Goal: Unclear

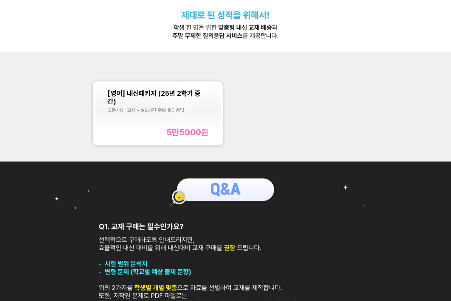
scroll to position [151, 0]
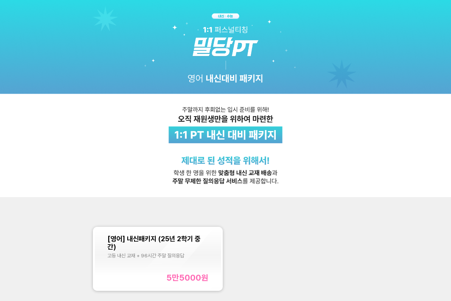
scroll to position [67, 0]
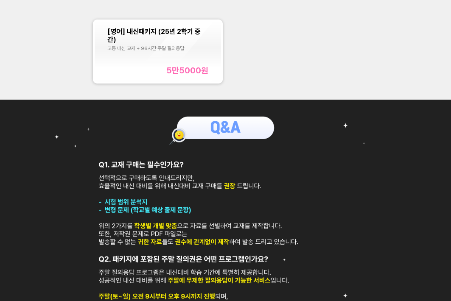
scroll to position [213, 0]
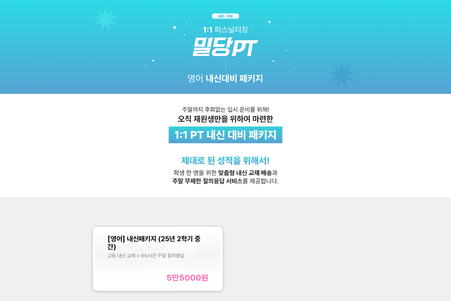
scroll to position [17, 0]
